Goal: Task Accomplishment & Management: Use online tool/utility

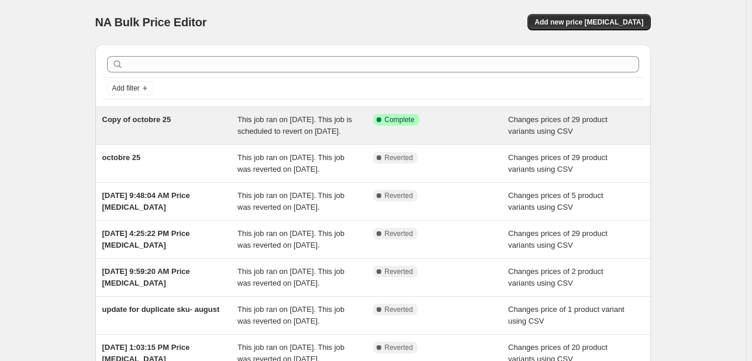
click at [467, 130] on div "Success Complete Complete" at bounding box center [441, 125] width 136 height 23
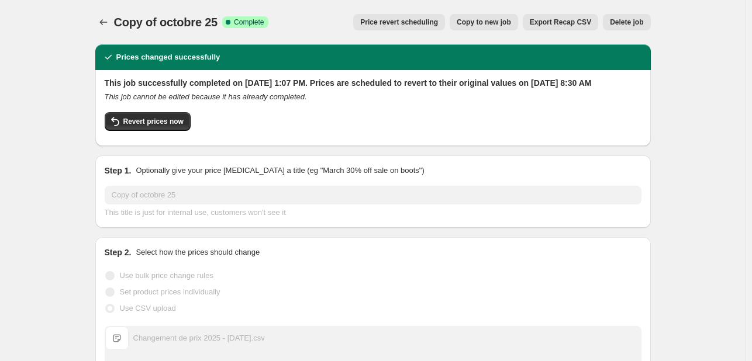
click at [145, 122] on div "This job successfully completed on [DATE] 1:07 PM. Prices are scheduled to reve…" at bounding box center [373, 107] width 537 height 60
click at [143, 126] on span "Revert prices now" at bounding box center [153, 121] width 60 height 9
checkbox input "false"
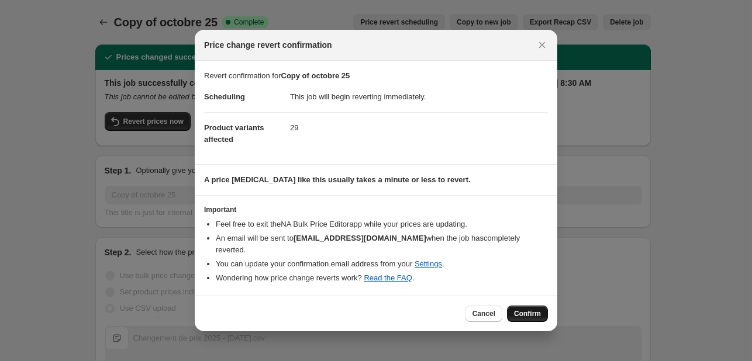
click at [539, 309] on span "Confirm" at bounding box center [527, 313] width 27 height 9
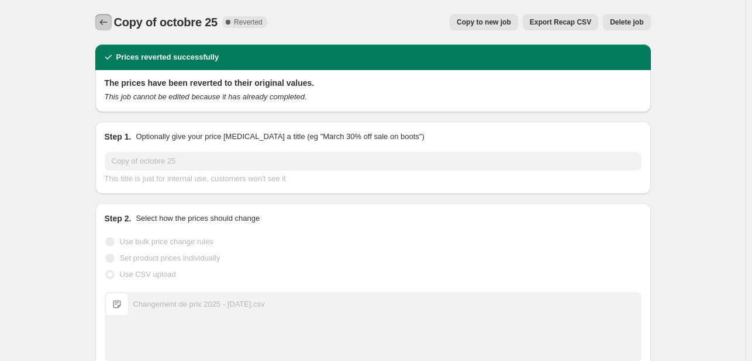
click at [108, 26] on icon "Price change jobs" at bounding box center [104, 22] width 12 height 12
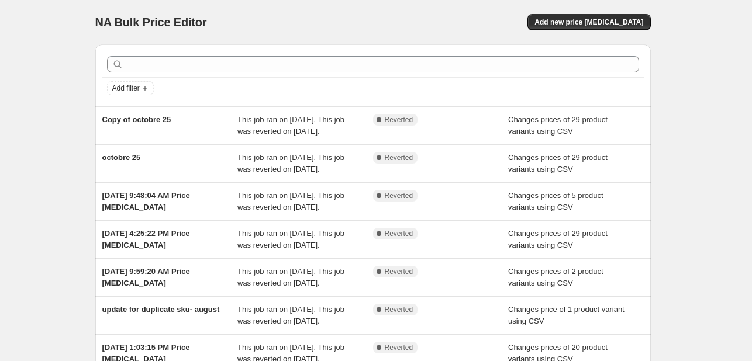
click at [570, 8] on div "NA Bulk Price Editor. This page is ready NA Bulk Price Editor Add new price [ME…" at bounding box center [373, 22] width 556 height 44
click at [575, 14] on button "Add new price [MEDICAL_DATA]" at bounding box center [589, 22] width 123 height 16
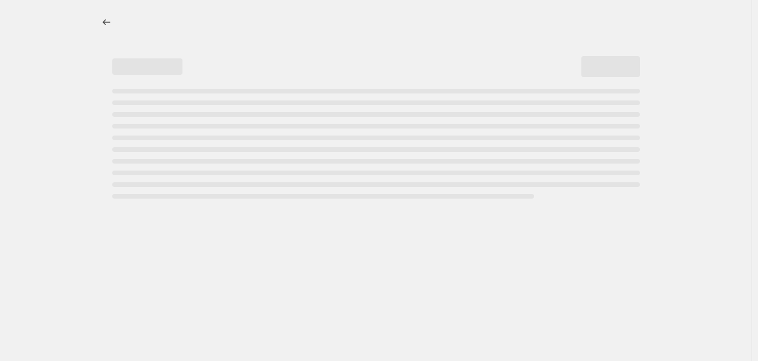
select select "percentage"
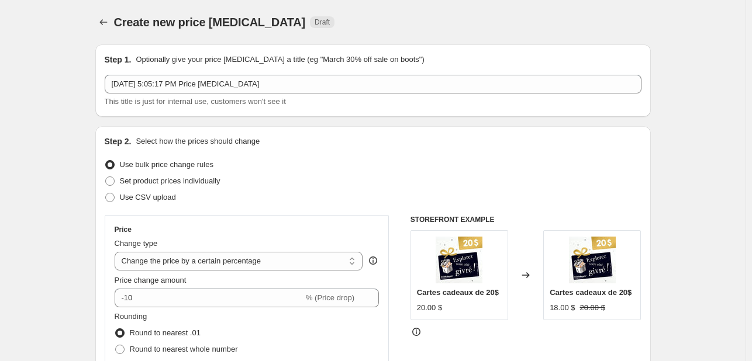
click at [164, 207] on div "Step 2. Select how the prices should change Use bulk price change rules Set pro…" at bounding box center [373, 332] width 537 height 392
click at [164, 206] on div "Step 2. Select how the prices should change Use bulk price change rules Set pro…" at bounding box center [373, 332] width 537 height 392
click at [163, 202] on span "Use CSV upload" at bounding box center [148, 198] width 56 height 12
click at [106, 194] on input "Use CSV upload" at bounding box center [105, 193] width 1 height 1
radio input "true"
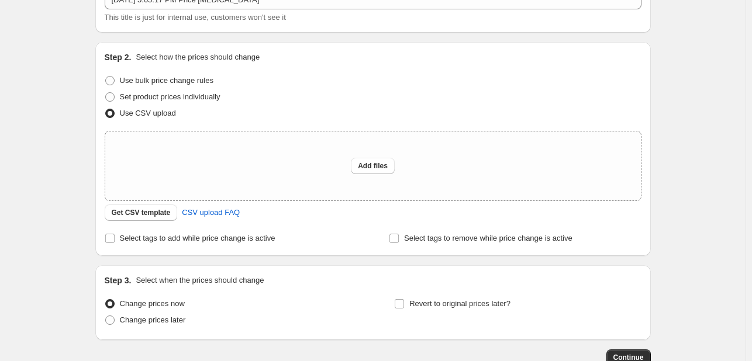
scroll to position [160, 0]
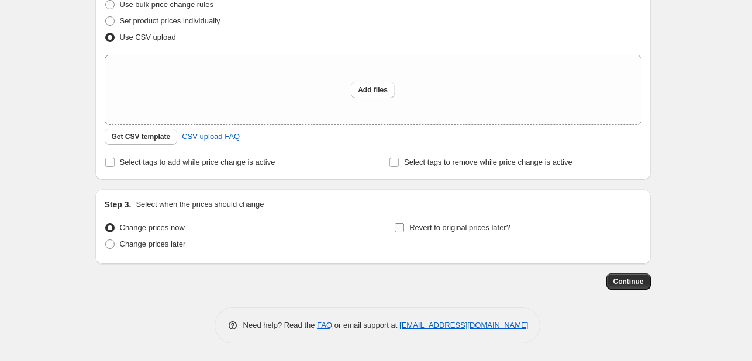
click at [428, 232] on span "Revert to original prices later?" at bounding box center [459, 227] width 101 height 9
click at [404, 232] on input "Revert to original prices later?" at bounding box center [399, 227] width 9 height 9
checkbox input "true"
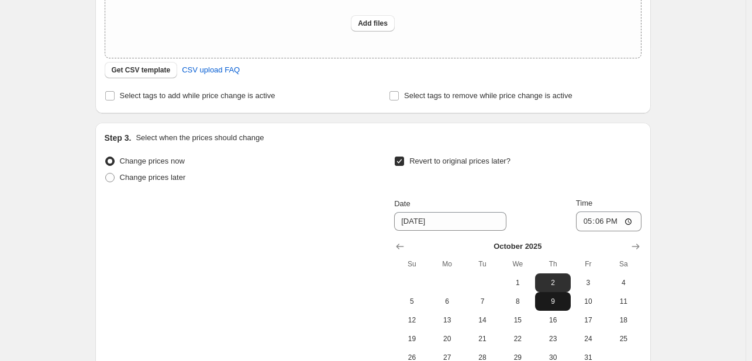
scroll to position [277, 0]
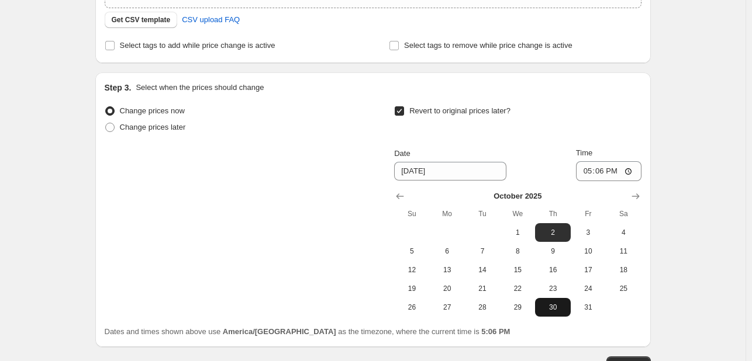
click at [561, 315] on button "30" at bounding box center [552, 307] width 35 height 19
type input "[DATE]"
click at [582, 173] on input "17:06" at bounding box center [608, 171] width 65 height 20
type input "08:30"
click at [372, 256] on div "Change prices now Change prices later Revert to original prices later? Date [DA…" at bounding box center [373, 210] width 537 height 214
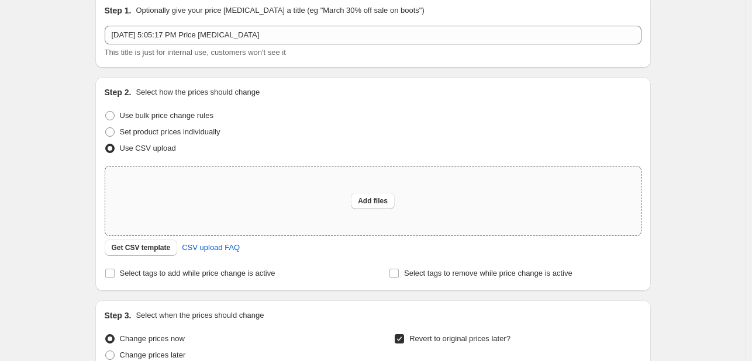
scroll to position [43, 0]
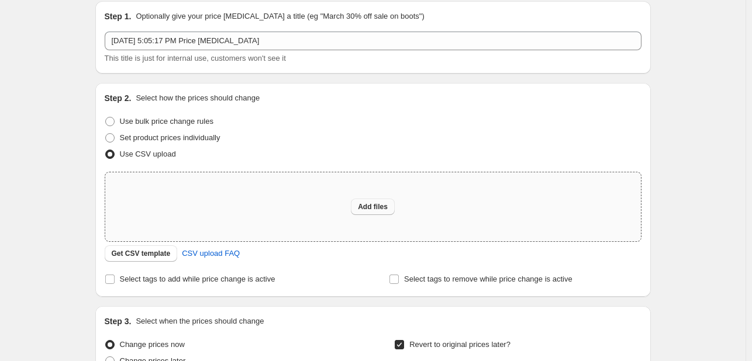
click at [365, 206] on span "Add files" at bounding box center [373, 206] width 30 height 9
type input "C:\fakepath\Changement de prix 2025 - real [DATE].csv"
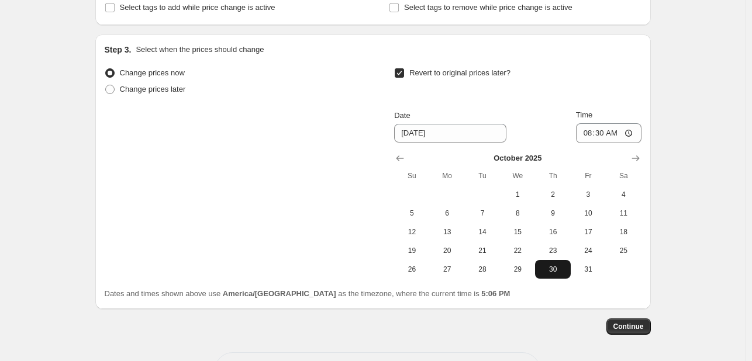
scroll to position [381, 0]
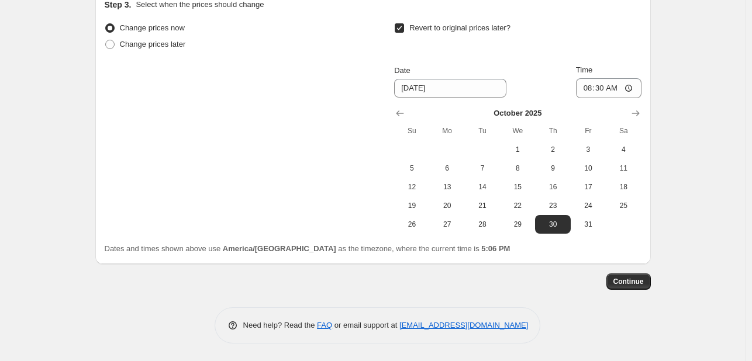
click at [637, 281] on span "Continue" at bounding box center [628, 281] width 30 height 9
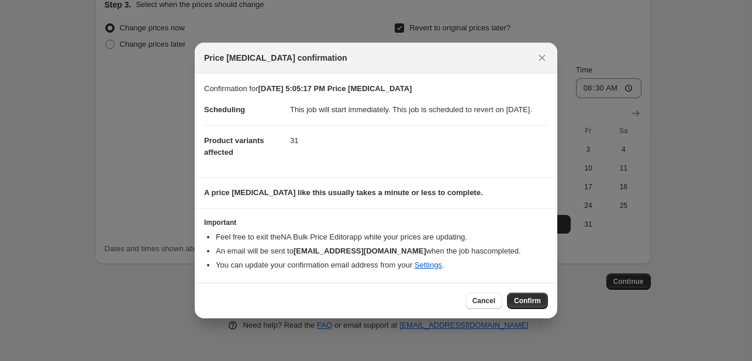
click at [526, 304] on span "Confirm" at bounding box center [527, 301] width 27 height 9
